Goal: Communication & Community: Answer question/provide support

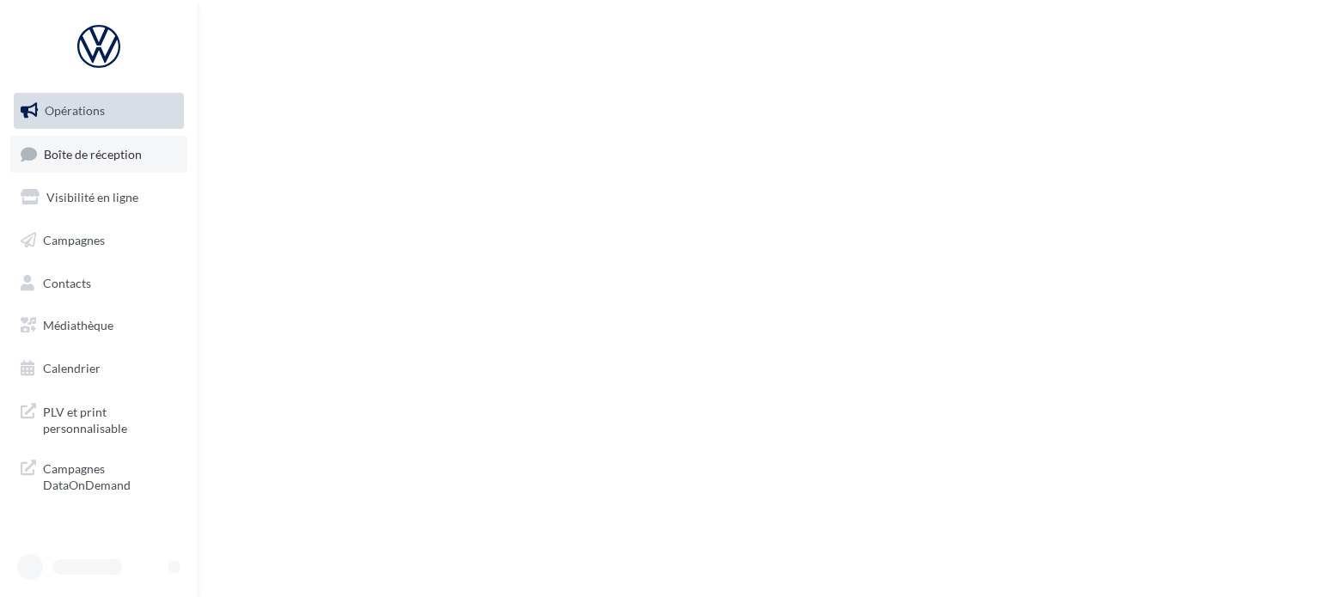
drag, startPoint x: 0, startPoint y: 0, endPoint x: 121, endPoint y: 164, distance: 204.0
click at [121, 164] on link "Boîte de réception" at bounding box center [98, 154] width 177 height 37
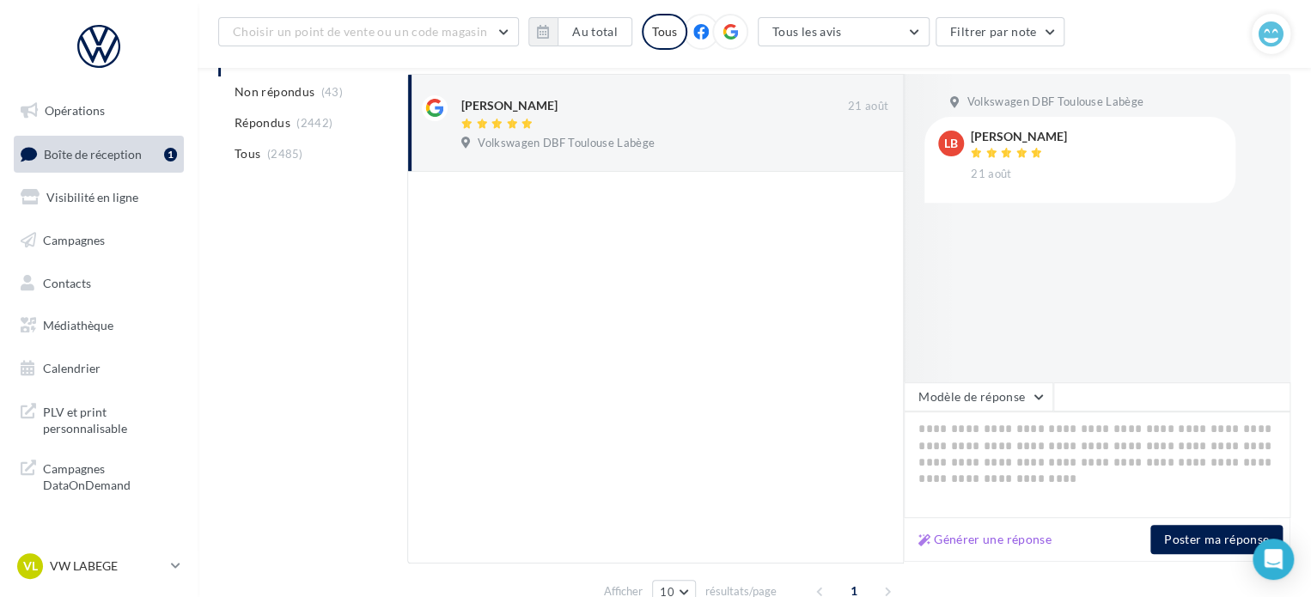
scroll to position [258, 0]
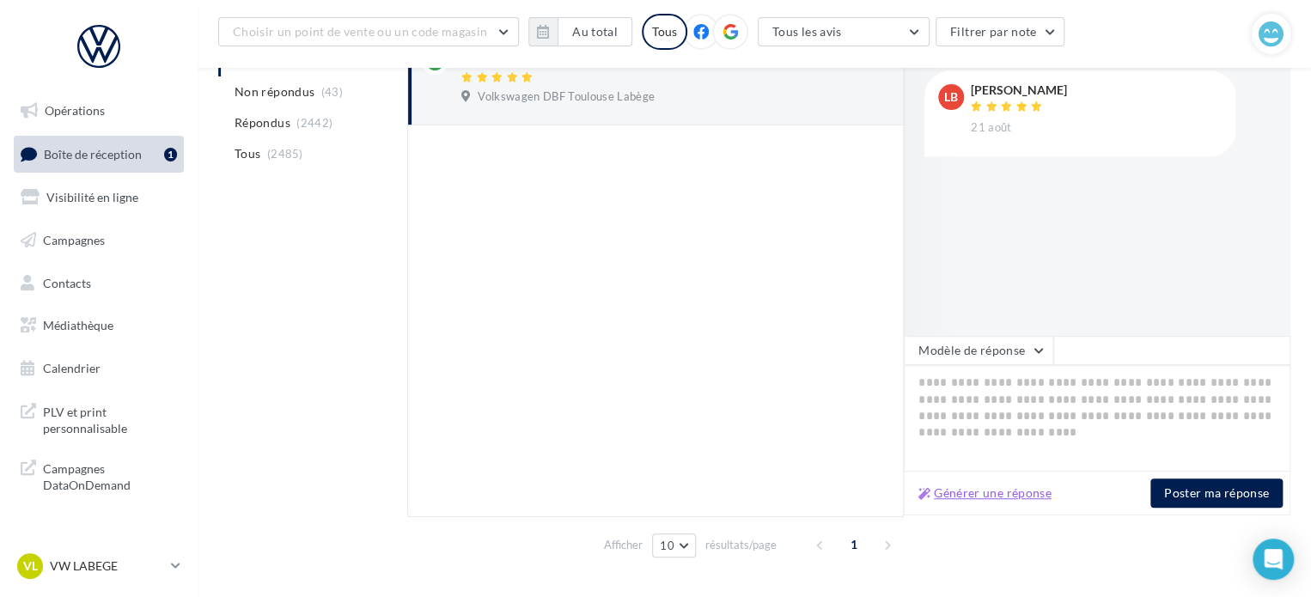
click at [1011, 499] on button "Générer une réponse" at bounding box center [985, 493] width 147 height 21
type textarea "**********"
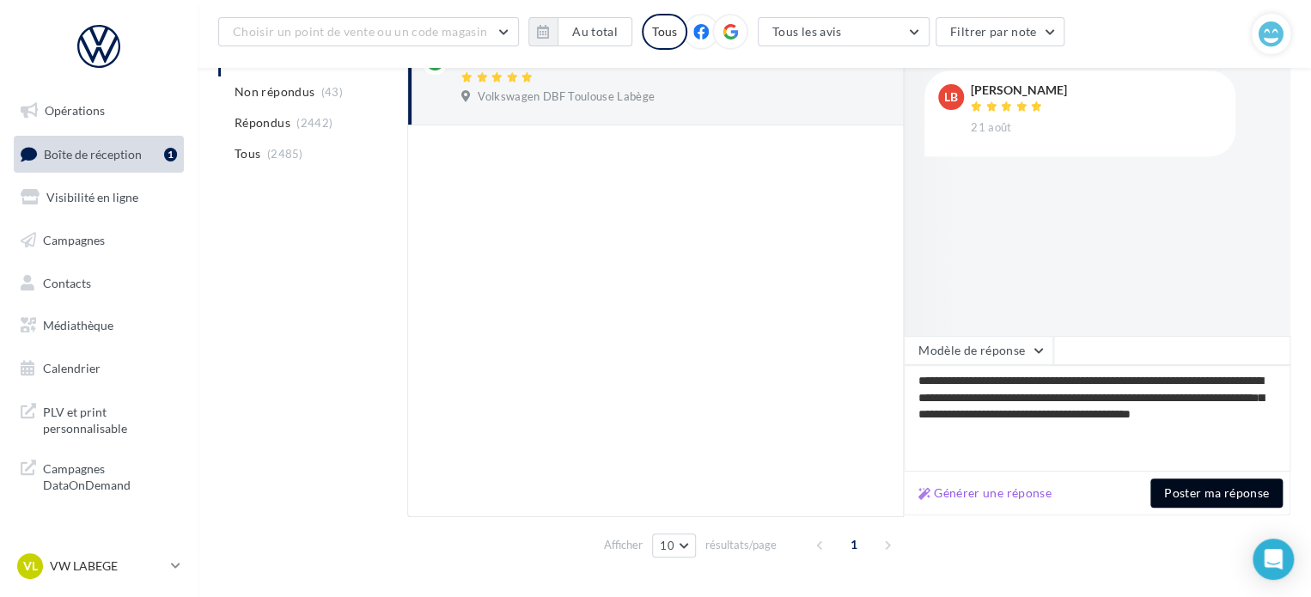
click at [1201, 494] on button "Poster ma réponse" at bounding box center [1217, 493] width 132 height 29
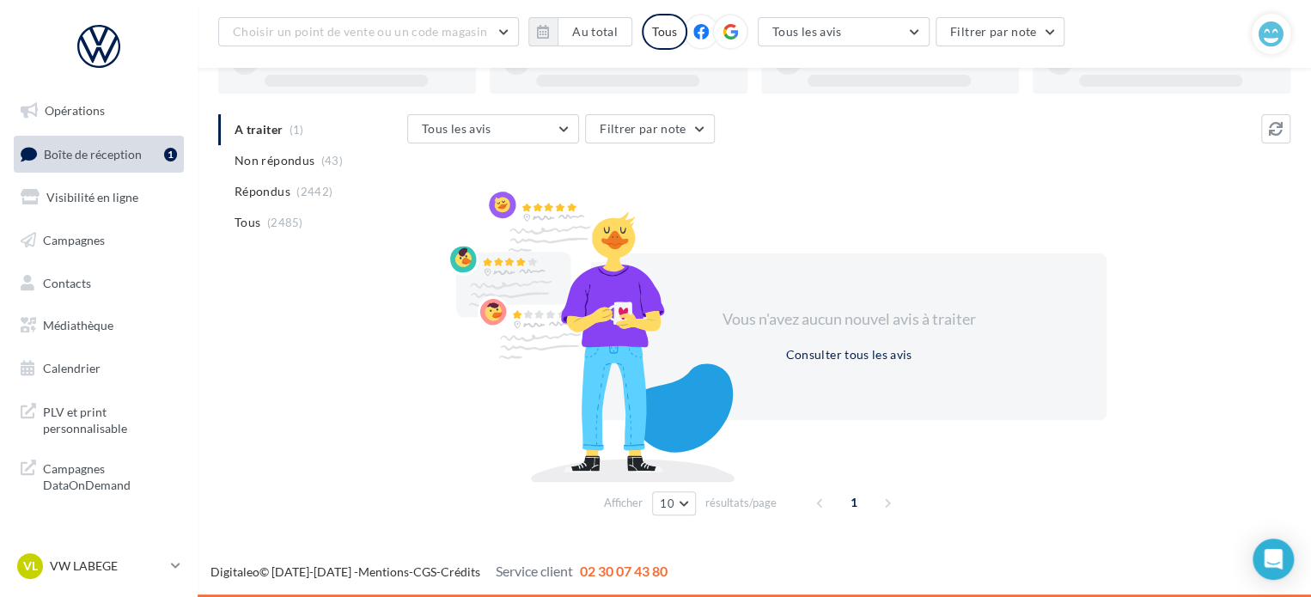
scroll to position [132, 0]
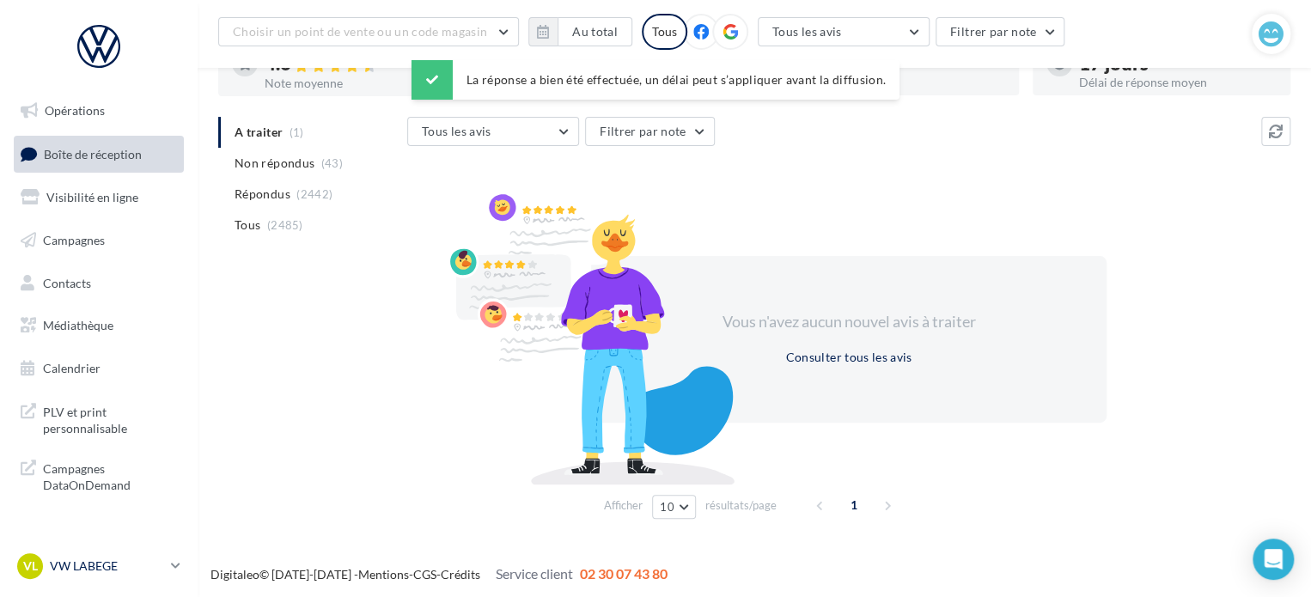
click at [124, 566] on p "VW LABEGE" at bounding box center [107, 566] width 114 height 17
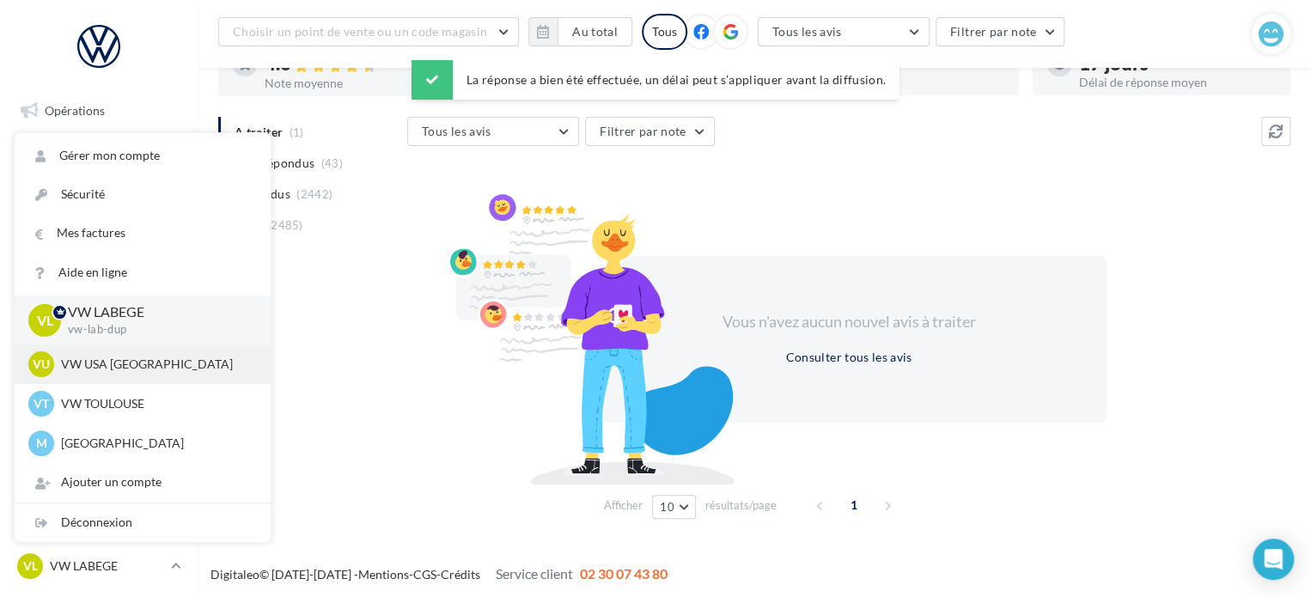
click at [168, 354] on div "VU VW USA TOULOUSE vw-tou-dup" at bounding box center [142, 364] width 229 height 26
